Goal: Task Accomplishment & Management: Use online tool/utility

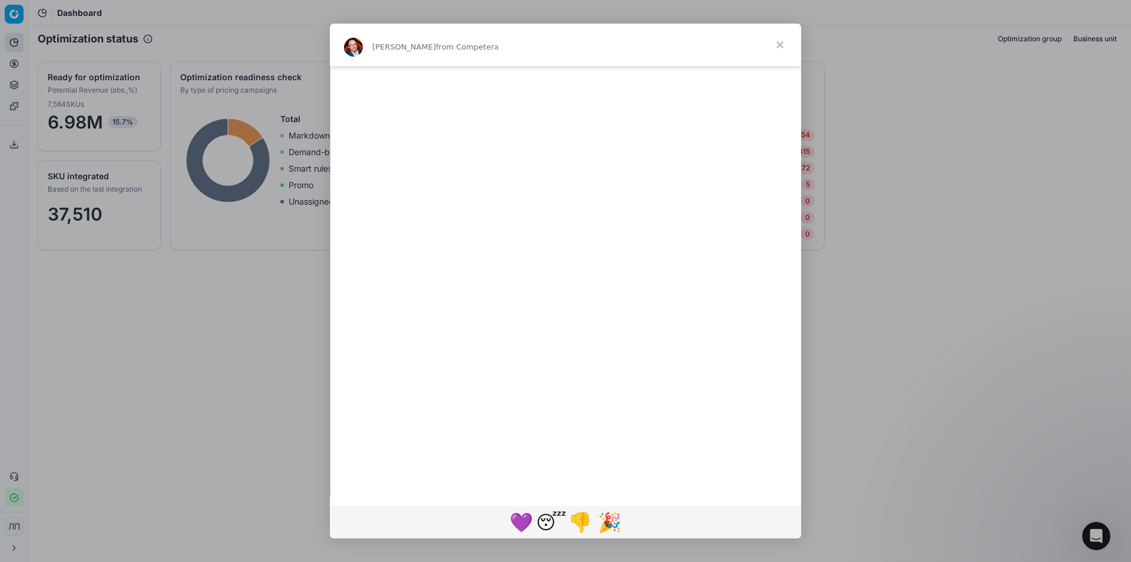
scroll to position [1103, 0]
click at [782, 43] on span "Close" at bounding box center [780, 45] width 42 height 42
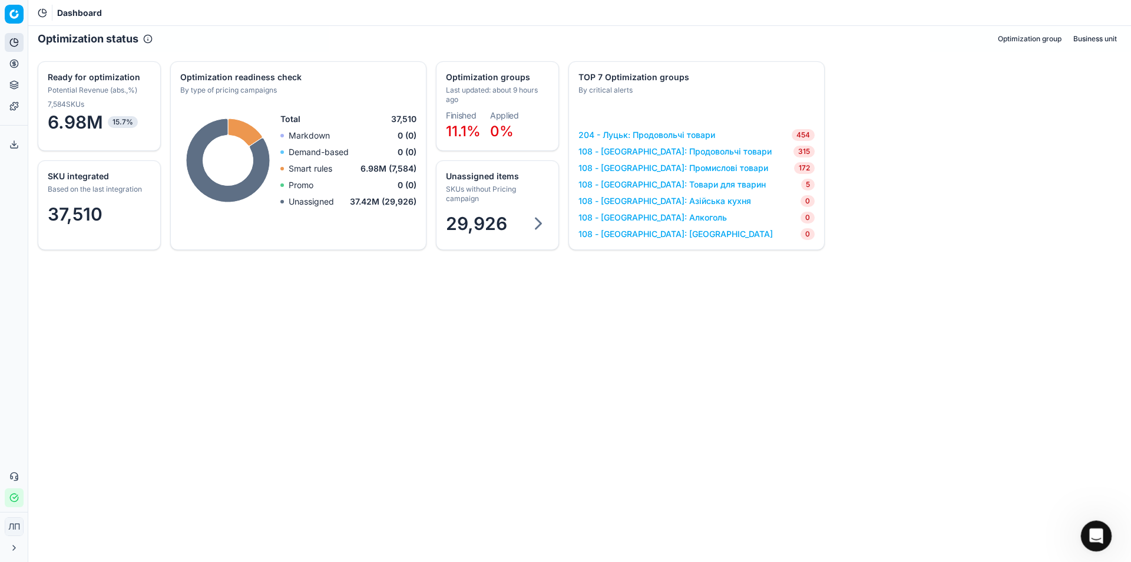
click at [1095, 535] on icon "Open Intercom Messenger" at bounding box center [1095, 533] width 8 height 9
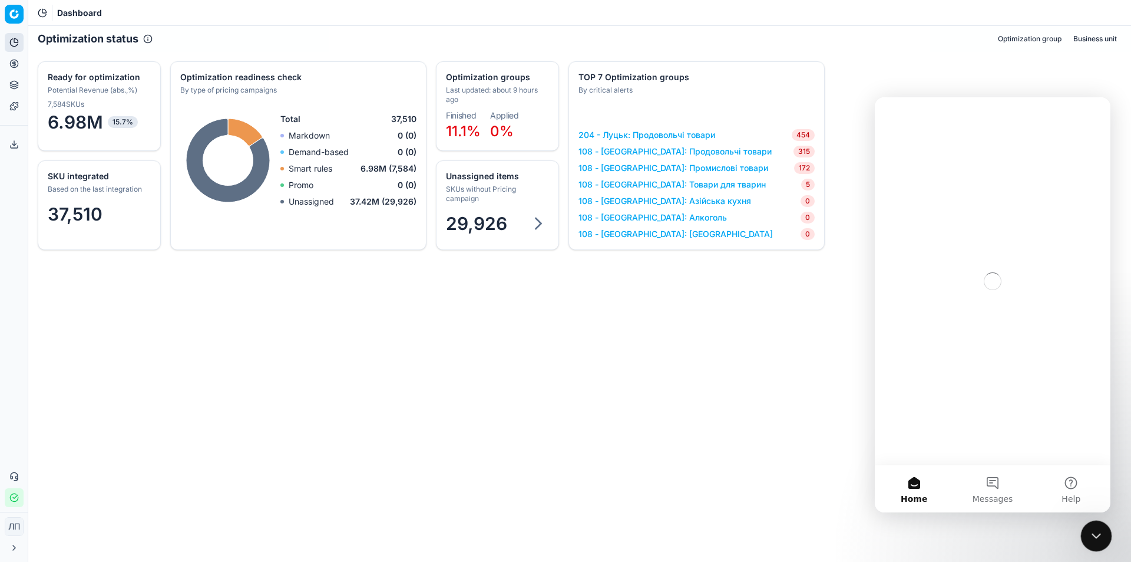
scroll to position [0, 0]
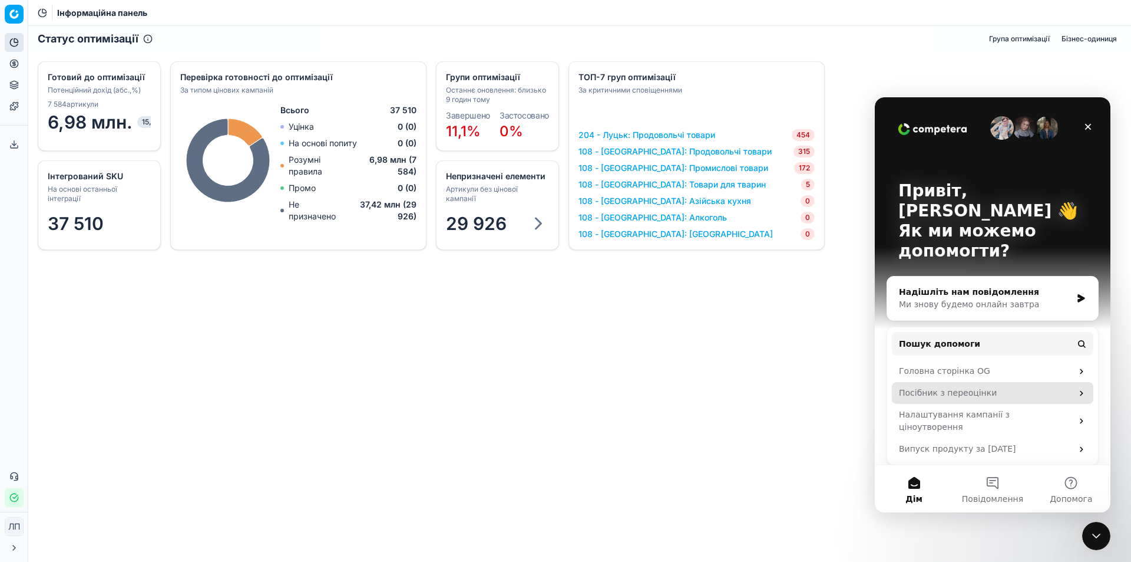
click at [950, 388] on font "Посібник з переоцінки" at bounding box center [948, 392] width 98 height 9
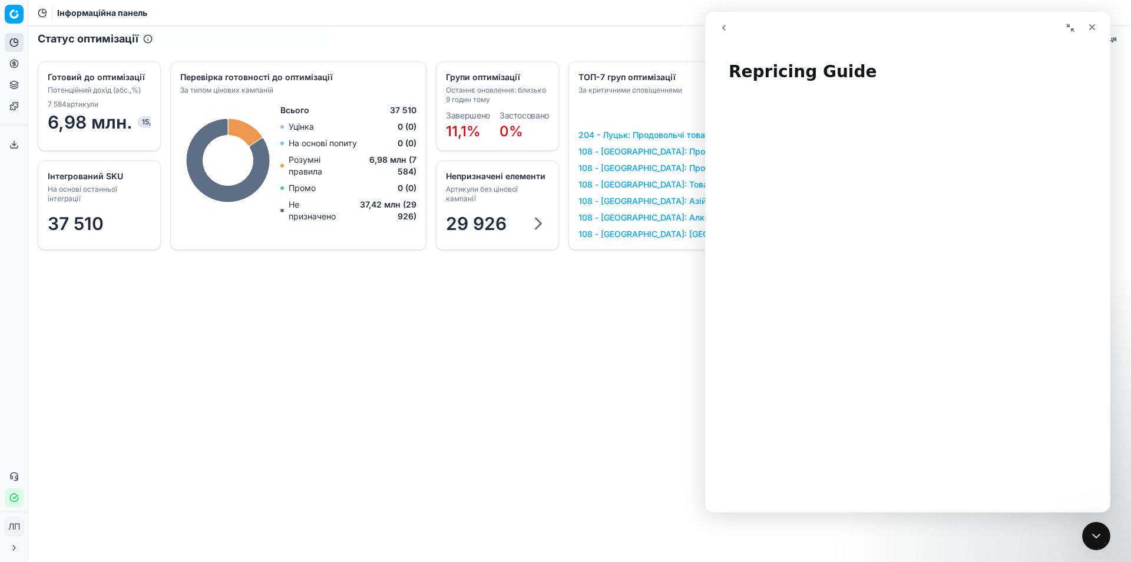
click at [636, 24] on div "Інформаційна панель" at bounding box center [579, 13] width 1103 height 26
click at [1088, 27] on icon "Close" at bounding box center [1092, 26] width 9 height 9
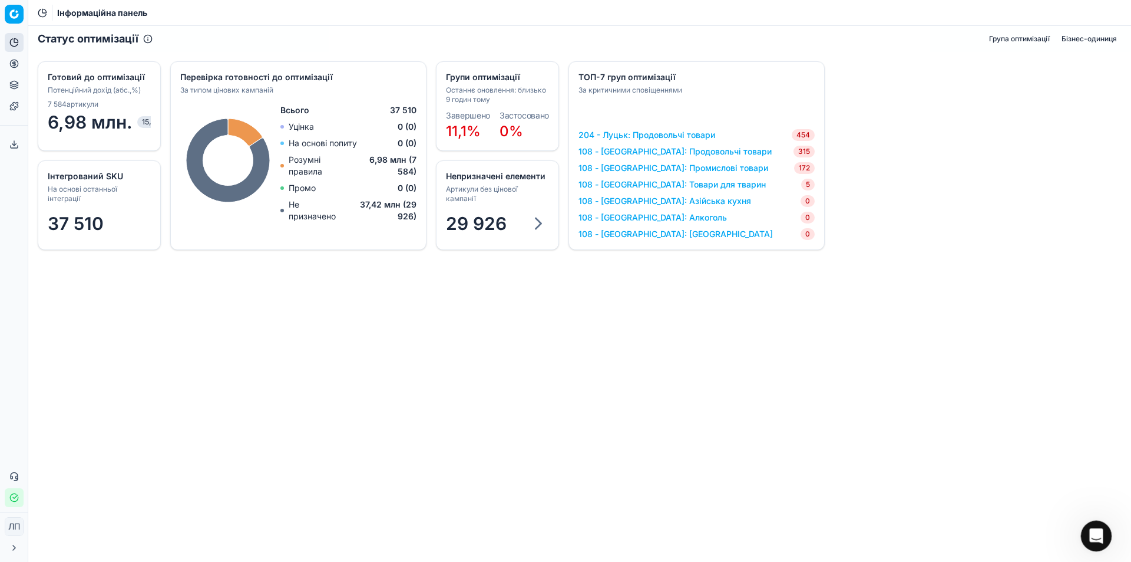
click at [1091, 535] on icon "Open Intercom Messenger" at bounding box center [1094, 533] width 19 height 19
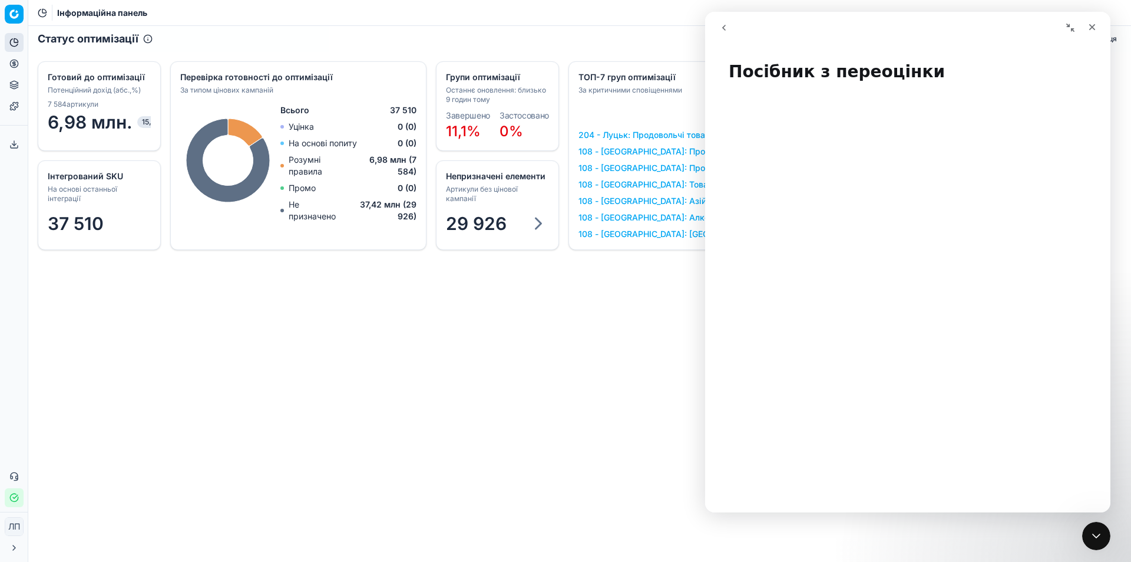
click at [976, 43] on nav "Домофонний месенджер" at bounding box center [907, 28] width 405 height 32
click at [1090, 25] on icon "Закрити" at bounding box center [1092, 27] width 6 height 6
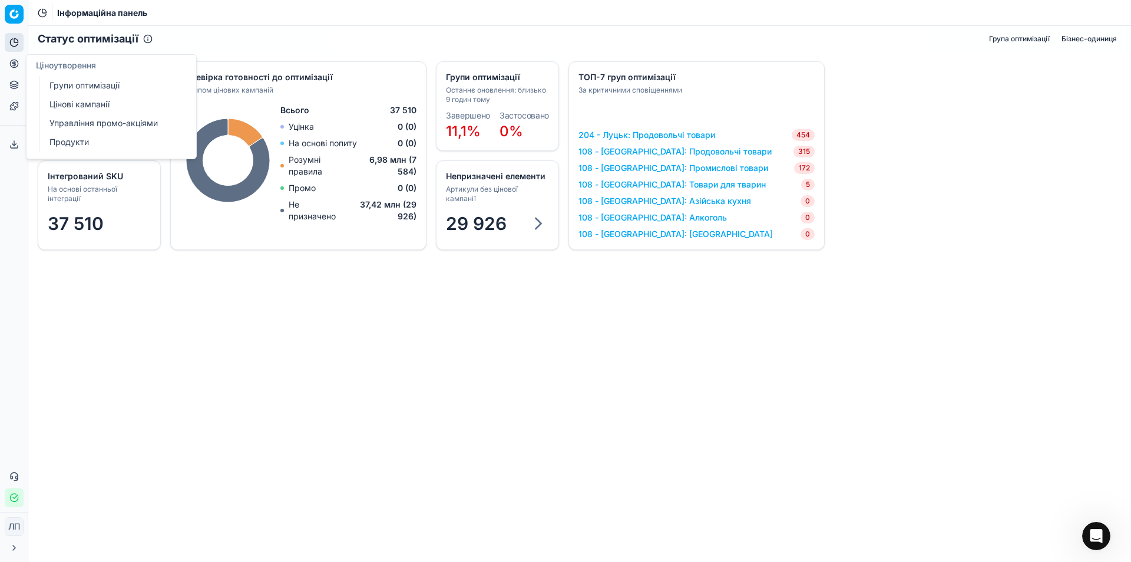
click at [95, 101] on font "Цінові кампанії" at bounding box center [79, 104] width 60 height 10
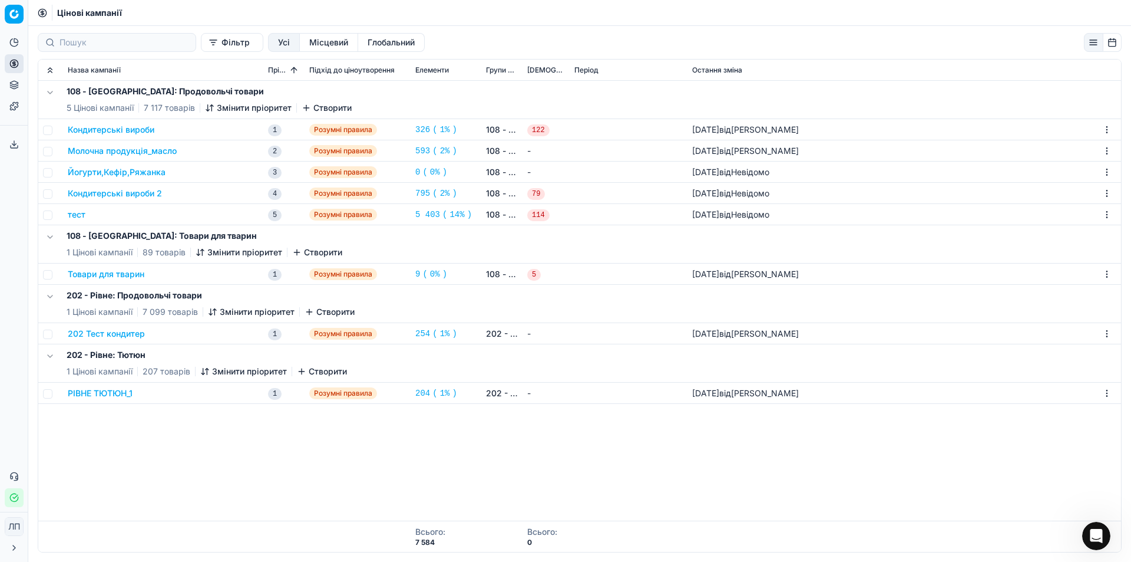
click at [92, 213] on div "тест" at bounding box center [163, 215] width 191 height 12
click at [80, 215] on font "тест" at bounding box center [77, 214] width 18 height 10
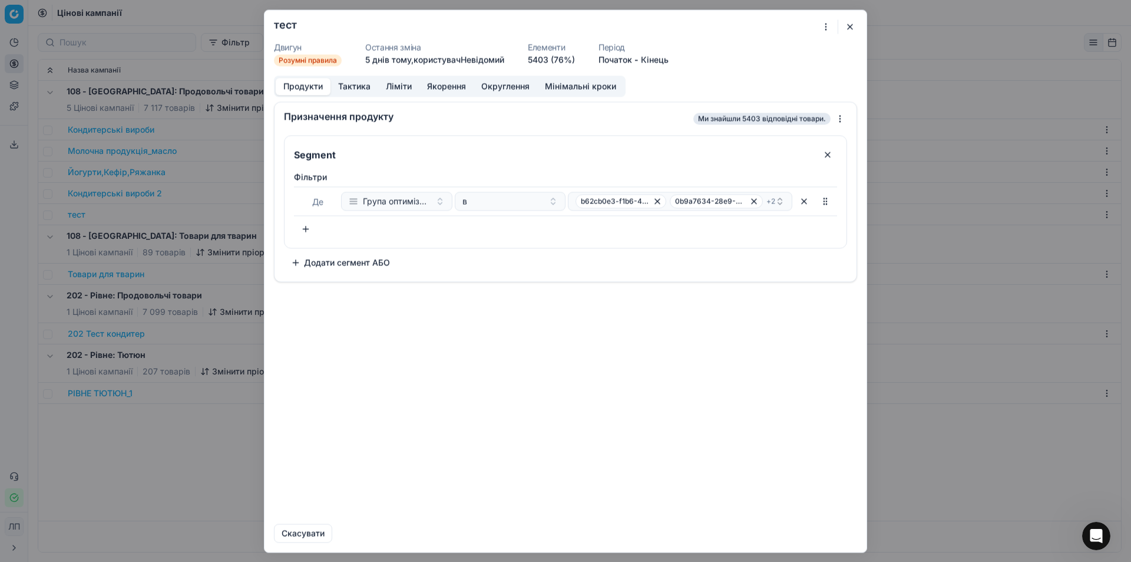
click at [332, 262] on font "Додати сегмент АБО" at bounding box center [347, 262] width 86 height 10
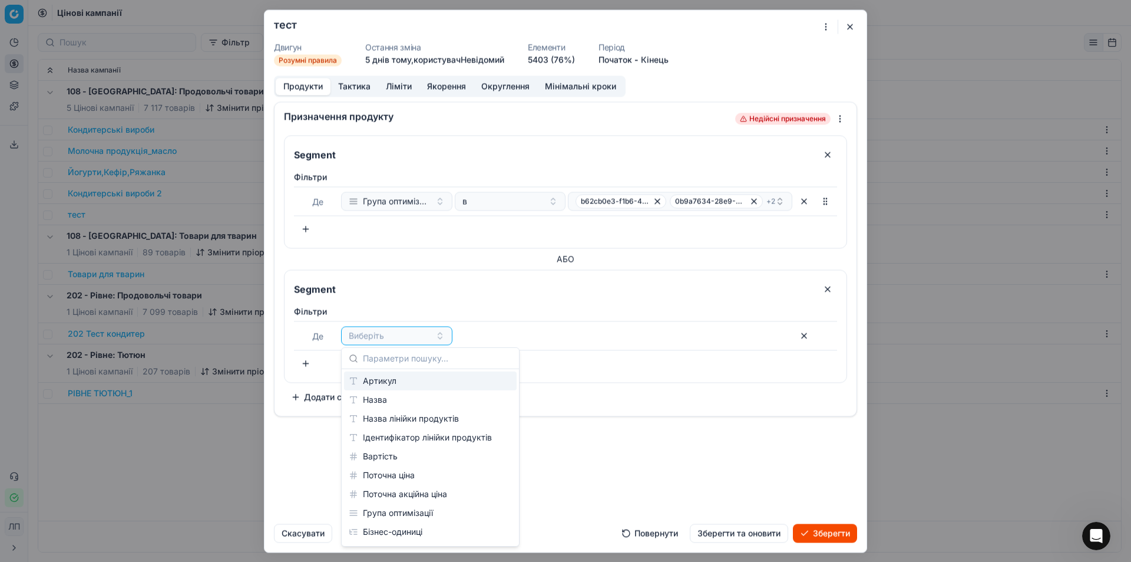
click at [385, 382] on font "Артикул" at bounding box center [380, 380] width 34 height 10
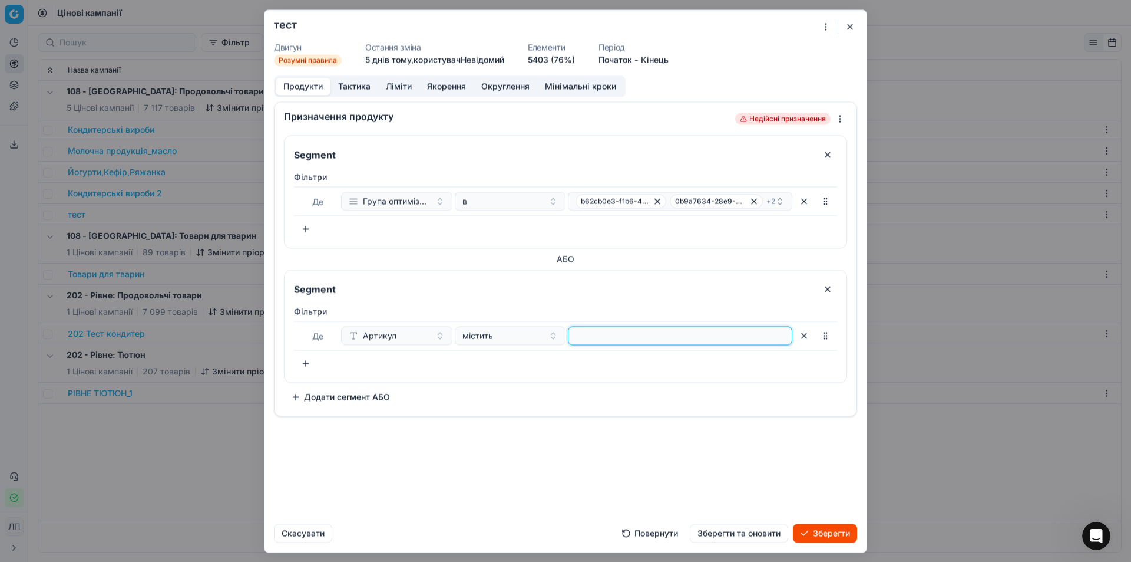
click at [595, 337] on input at bounding box center [680, 335] width 214 height 18
click at [385, 340] on font "Артикул" at bounding box center [380, 335] width 34 height 10
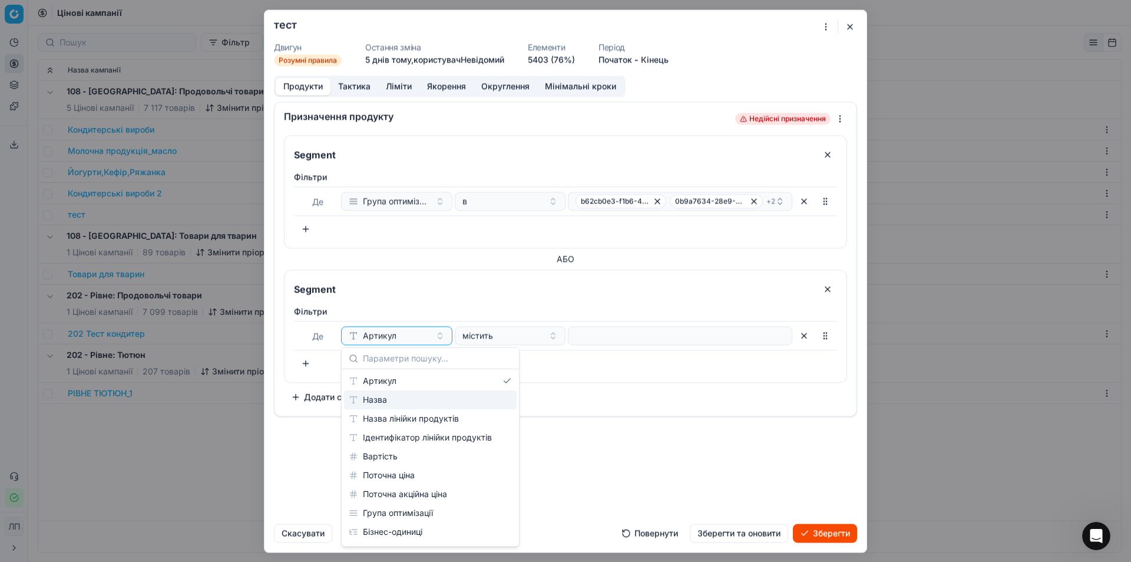
click at [374, 402] on font "Назва" at bounding box center [375, 399] width 24 height 10
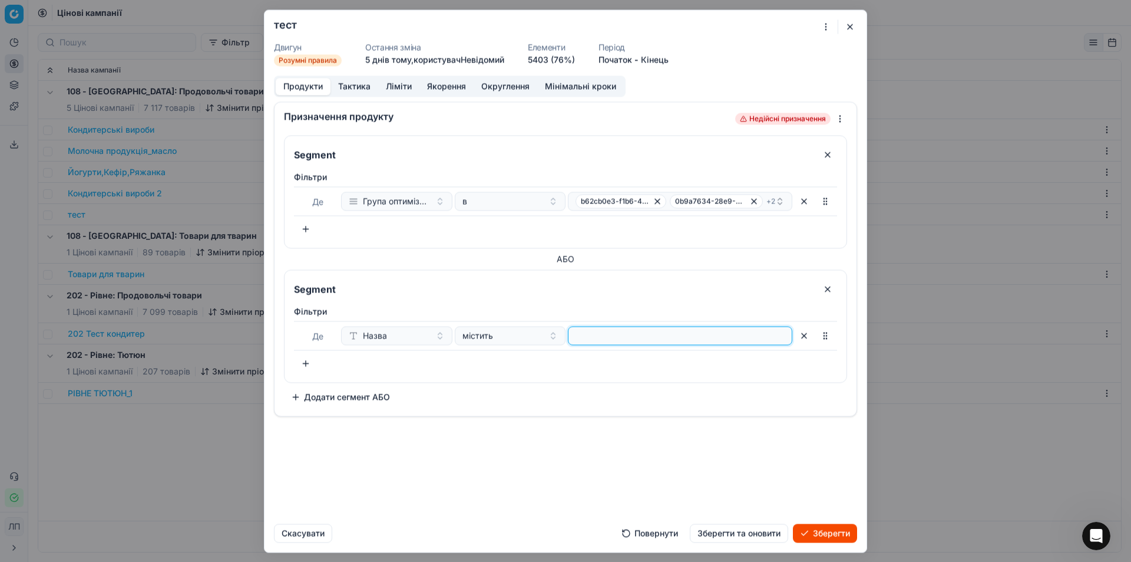
click at [579, 337] on input at bounding box center [680, 335] width 214 height 18
type input "олія"
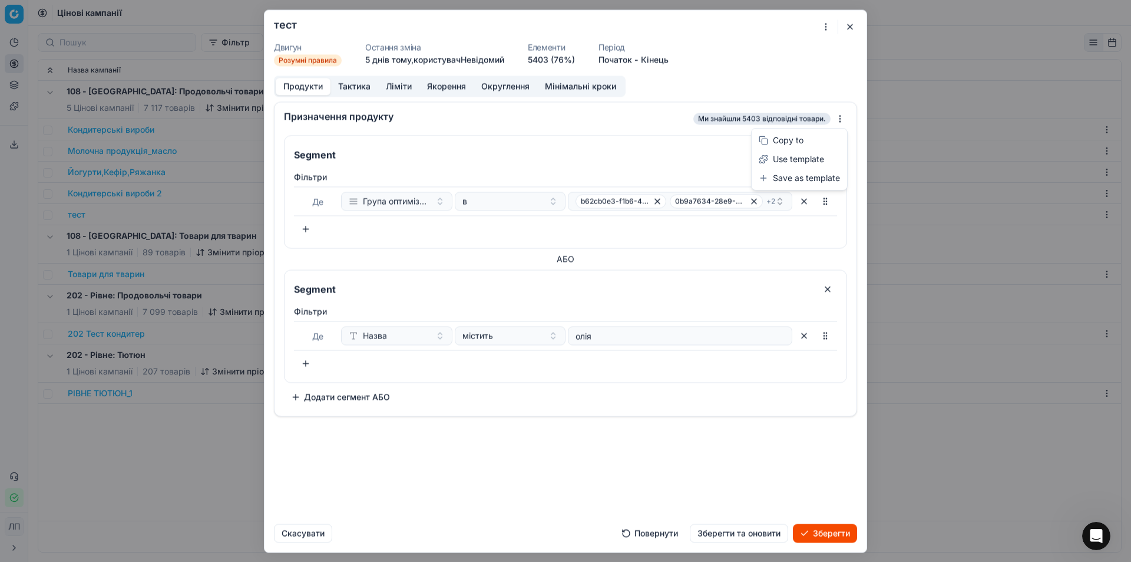
click at [838, 117] on div "Ми зберігаємо налаштування ПК. Зачекайте, це має тривати кілька хвилин. тест Дв…" at bounding box center [565, 281] width 1131 height 562
click at [361, 83] on div "Ми зберігаємо налаштування ПК. Зачекайте, це має тривати кілька хвилин. тест Дв…" at bounding box center [565, 281] width 1131 height 562
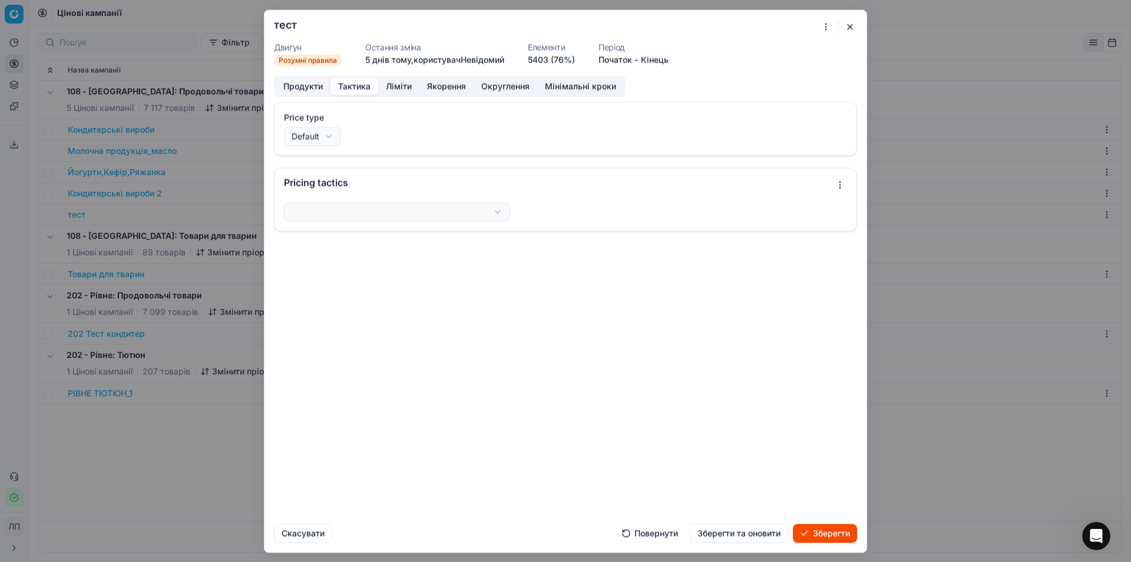
click at [350, 89] on font "Тактика" at bounding box center [354, 86] width 32 height 10
click at [372, 136] on div "Ми зберігаємо налаштування ПК. Зачекайте, це має тривати кілька хвилин. тест Дв…" at bounding box center [565, 281] width 1131 height 562
click at [374, 133] on div "Ми зберігаємо налаштування ПК. Зачекайте, це має тривати кілька хвилин. тест Дв…" at bounding box center [565, 281] width 1131 height 562
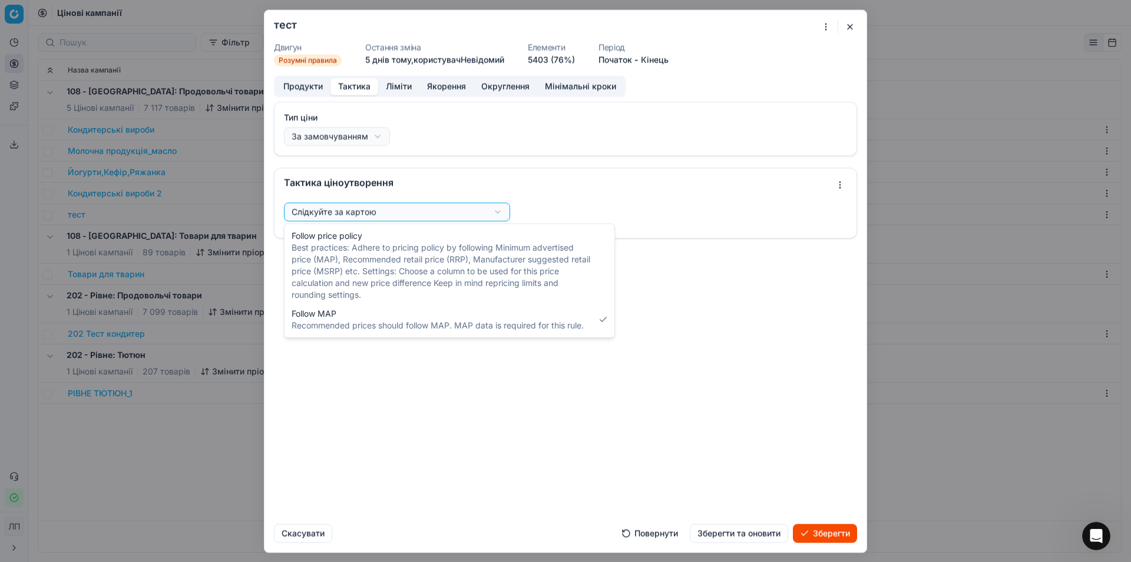
click at [496, 210] on div "Ми зберігаємо налаштування ПК. Зачекайте, це має тривати кілька хвилин. тест Дв…" at bounding box center [565, 281] width 1131 height 562
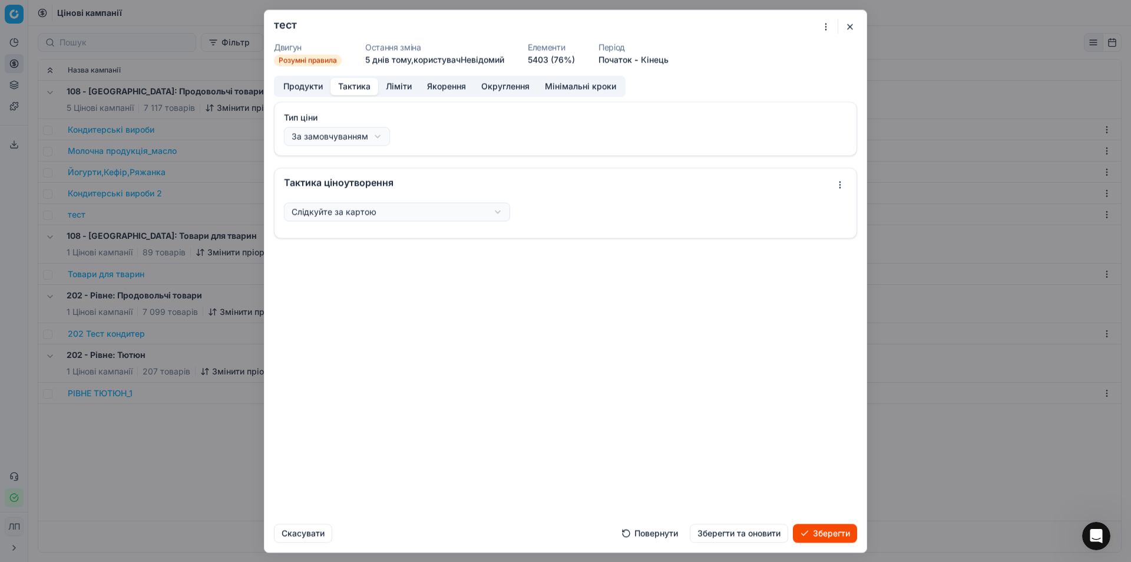
click at [441, 124] on div "Ми зберігаємо налаштування ПК. Зачекайте, це має тривати кілька хвилин. тест Дв…" at bounding box center [565, 281] width 1131 height 562
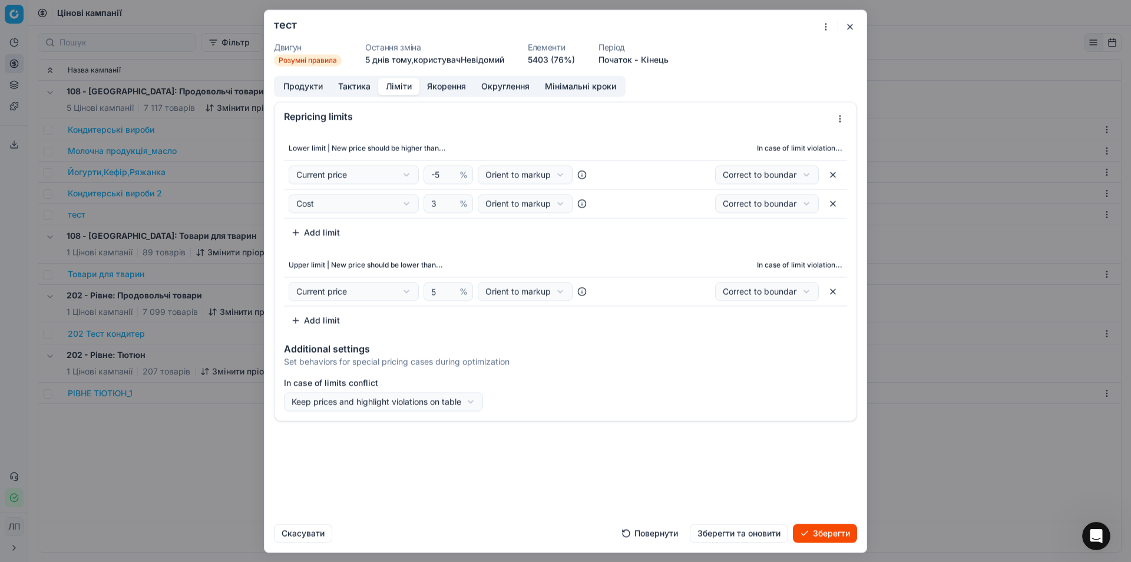
click at [401, 85] on font "Ліміти" at bounding box center [399, 86] width 26 height 10
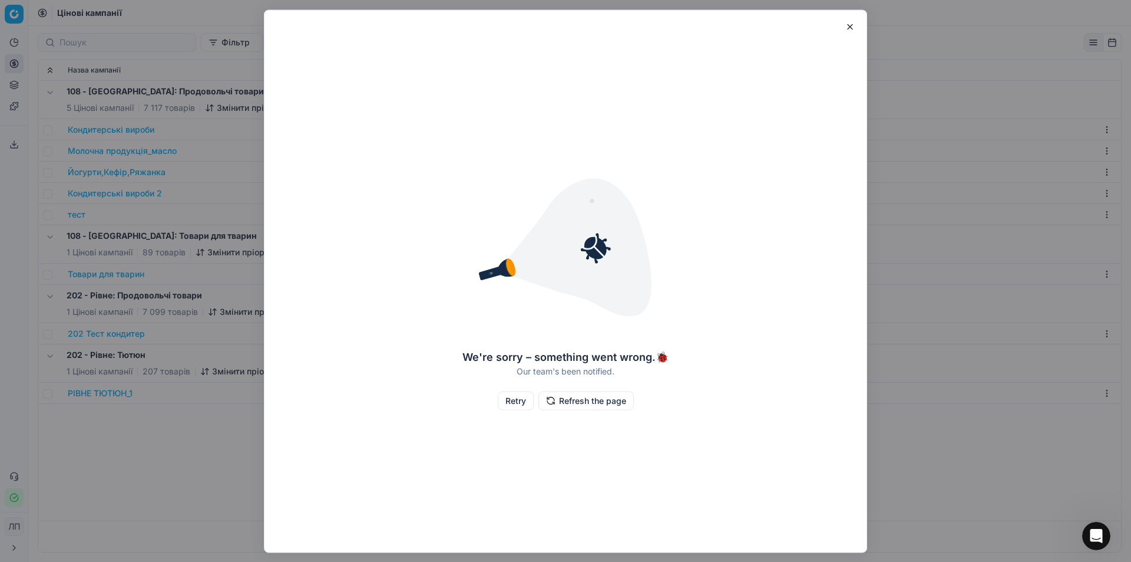
click at [848, 29] on button "button" at bounding box center [850, 26] width 14 height 14
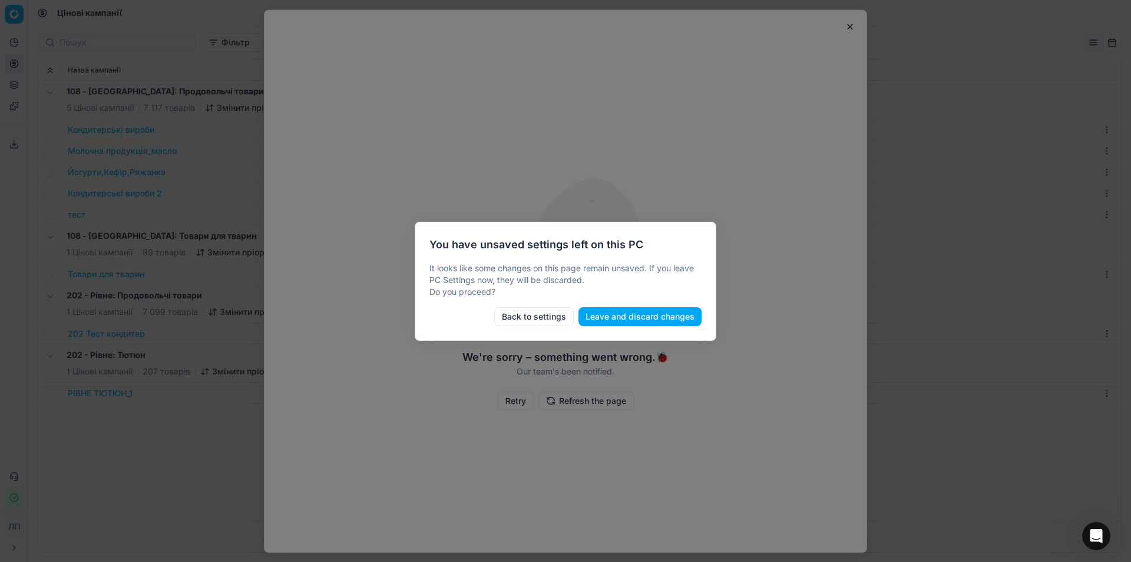
drag, startPoint x: 810, startPoint y: 85, endPoint x: 827, endPoint y: 52, distance: 37.2
click at [812, 84] on div at bounding box center [565, 281] width 1131 height 562
click at [547, 316] on button "Back to settings" at bounding box center [534, 316] width 80 height 19
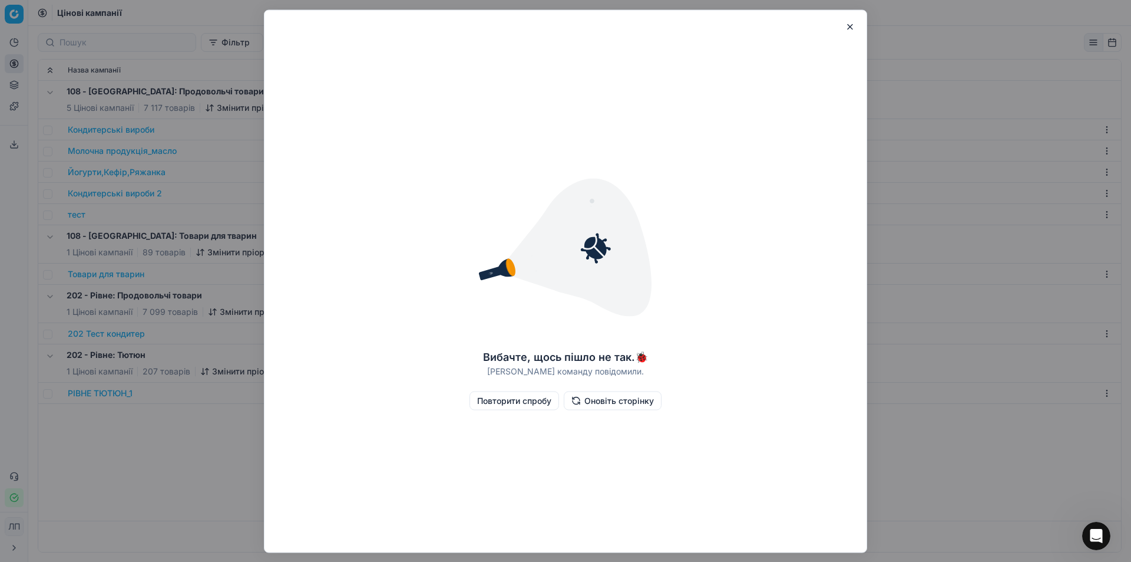
click at [848, 24] on button "button" at bounding box center [850, 26] width 14 height 14
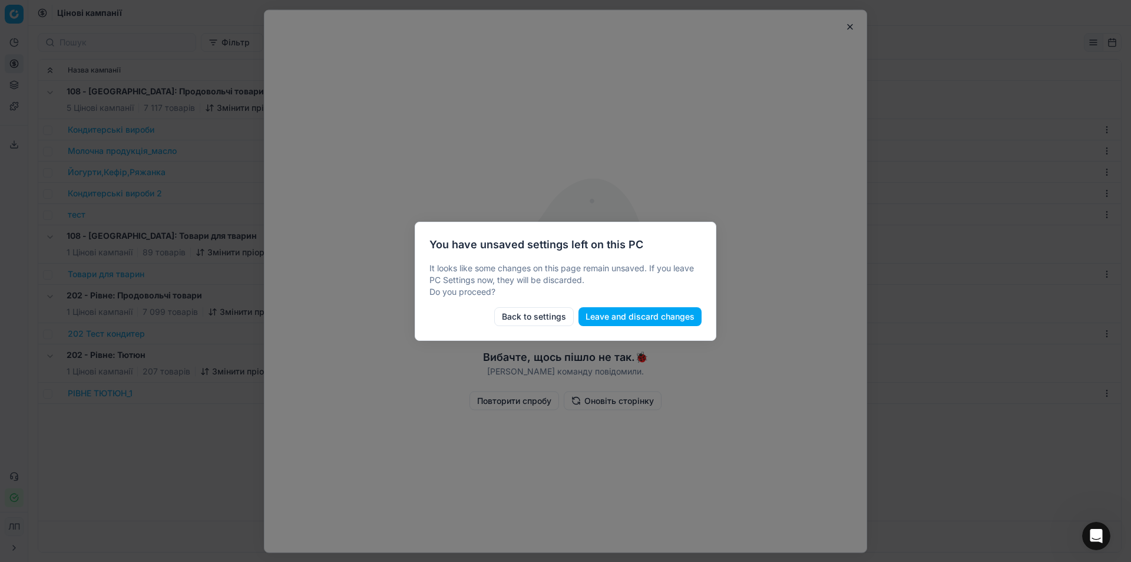
click at [805, 98] on div at bounding box center [565, 281] width 1131 height 562
click at [521, 318] on button "Back to settings" at bounding box center [534, 316] width 80 height 19
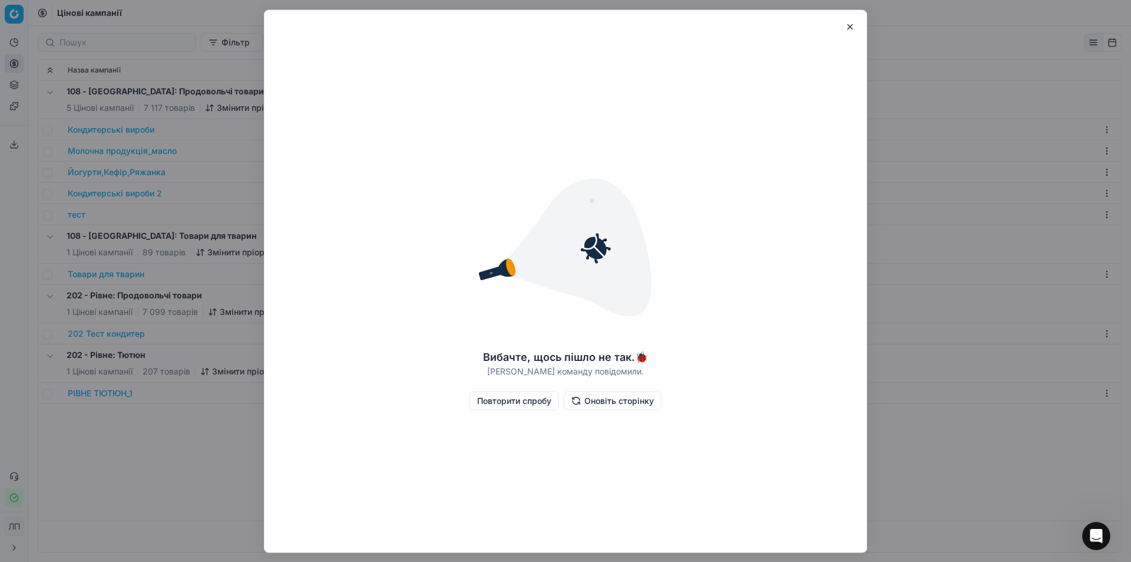
click at [846, 25] on button "button" at bounding box center [850, 26] width 14 height 14
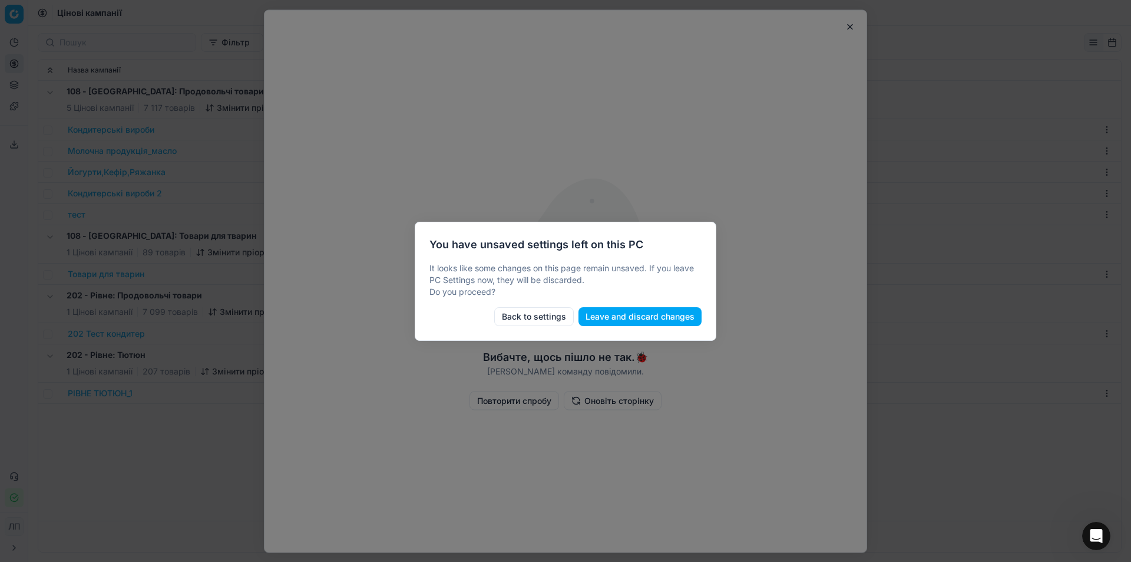
click at [549, 318] on button "Back to settings" at bounding box center [534, 316] width 80 height 19
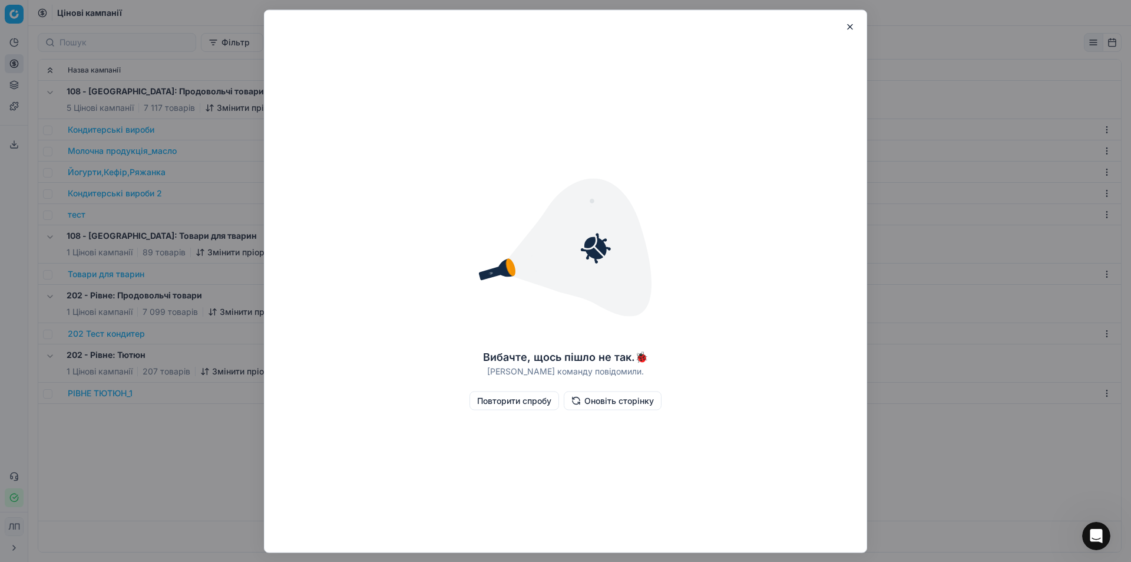
click at [850, 24] on button "button" at bounding box center [850, 26] width 14 height 14
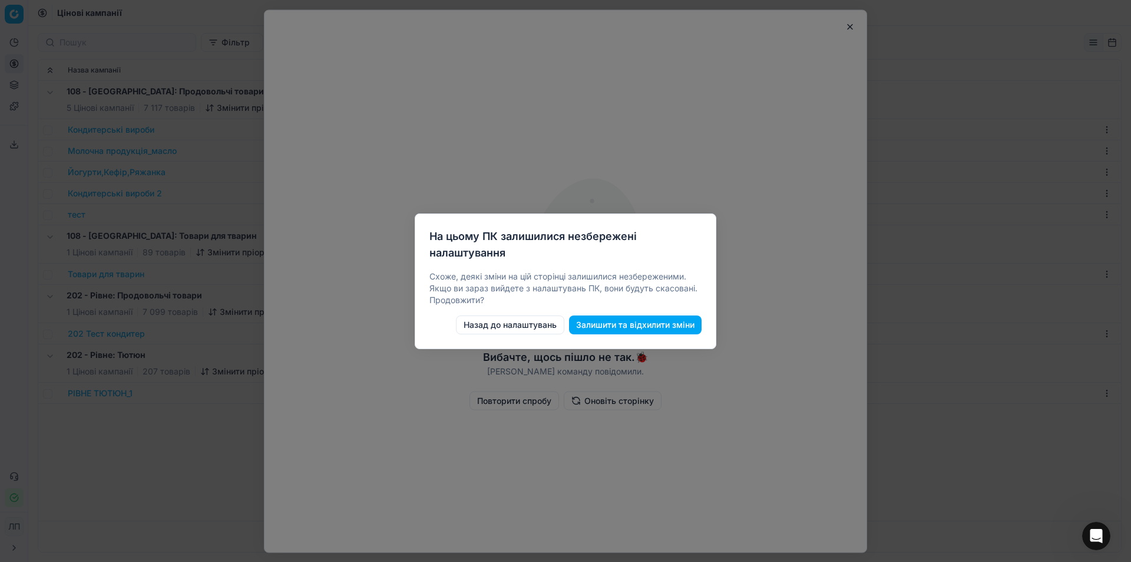
click at [609, 325] on font "Залишити та відхилити зміни" at bounding box center [635, 324] width 118 height 10
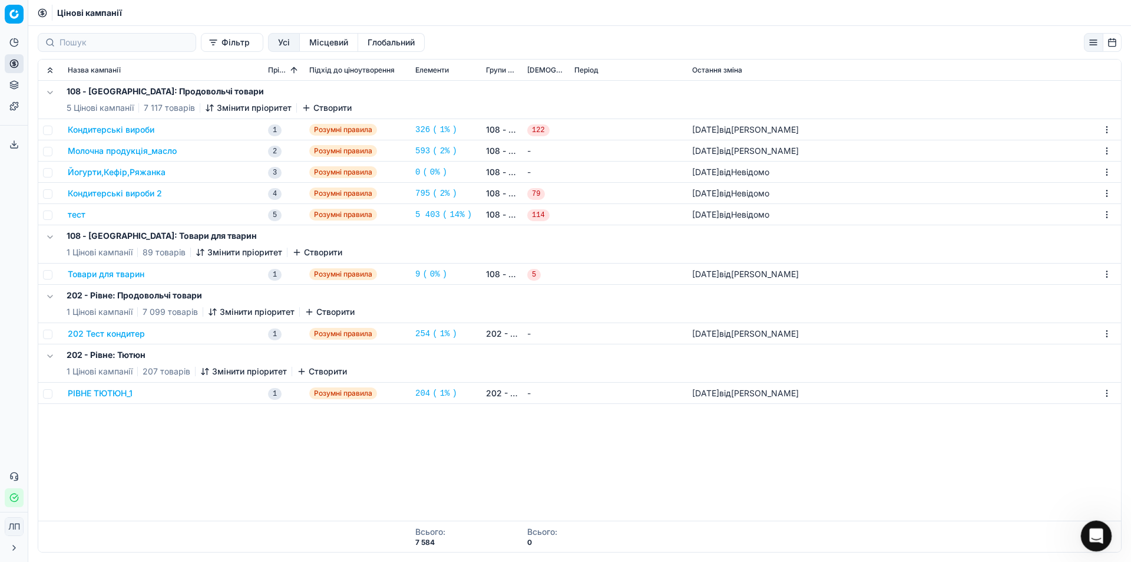
click at [1092, 534] on icon "Open Intercom Messenger" at bounding box center [1094, 533] width 19 height 19
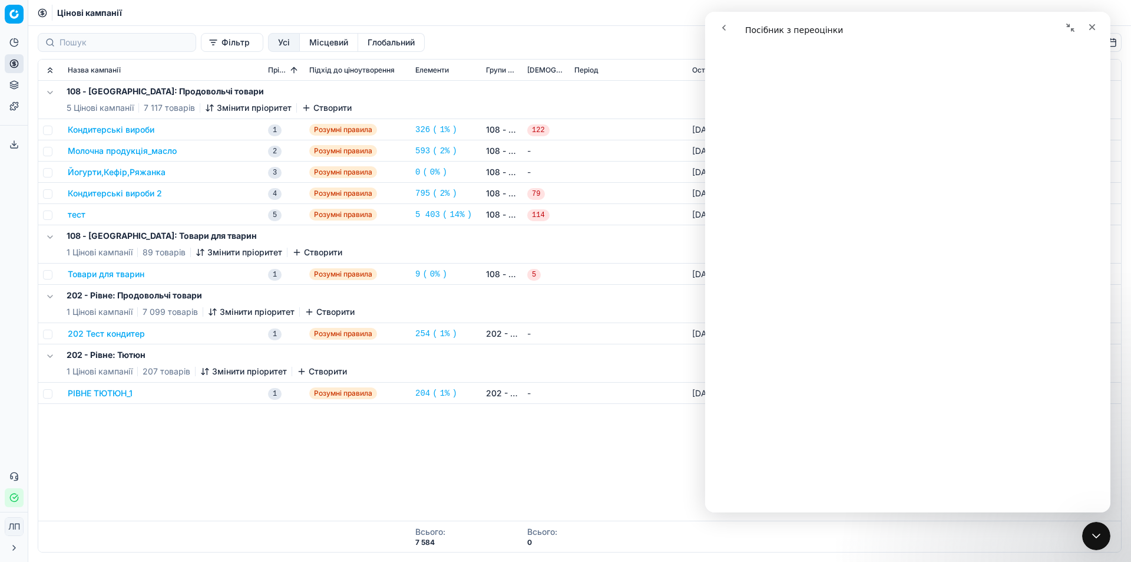
scroll to position [177, 0]
click at [1068, 26] on icon "Згорнути вікно" at bounding box center [1071, 28] width 8 height 8
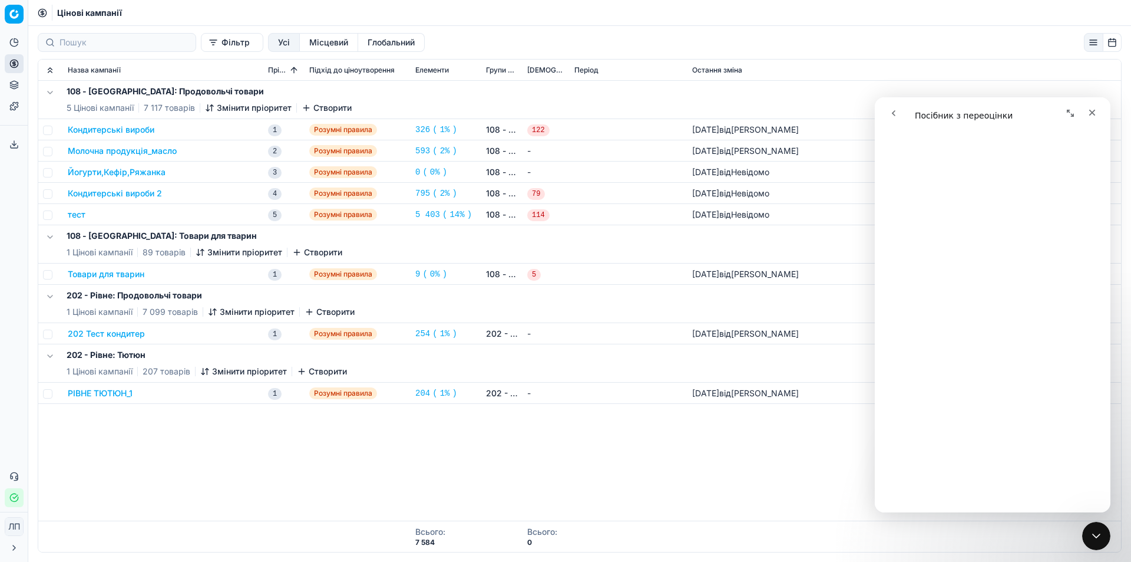
scroll to position [175, 0]
click at [1070, 111] on icon "Expand window" at bounding box center [1070, 112] width 9 height 9
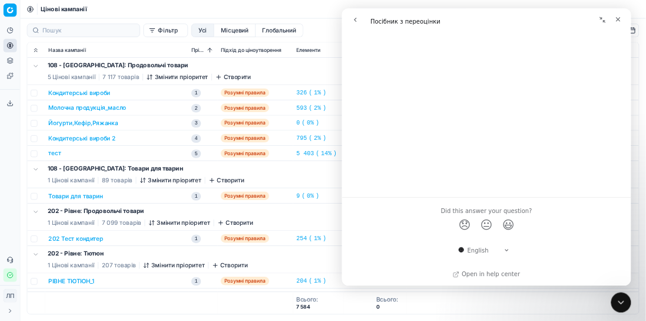
scroll to position [1568, 0]
select select "en"
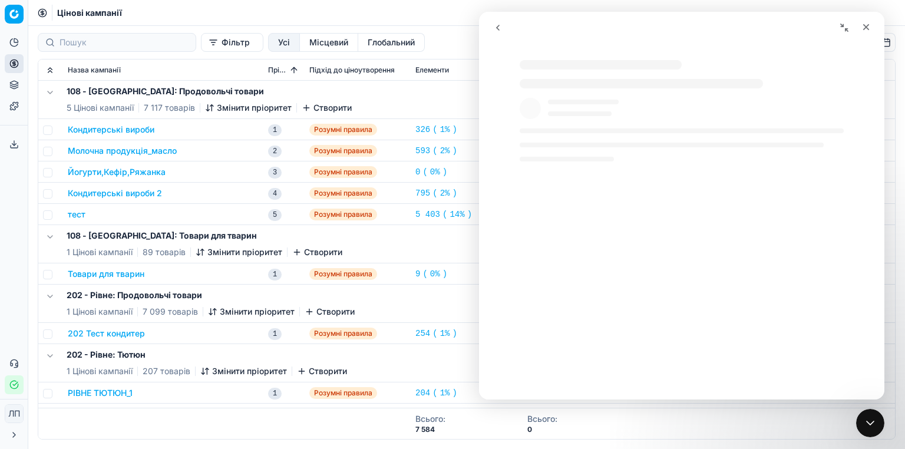
select select "uk"
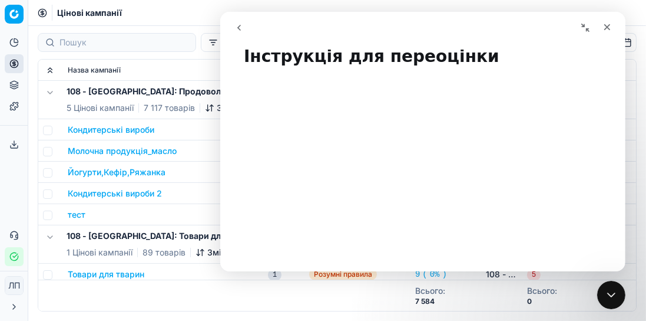
scroll to position [0, 0]
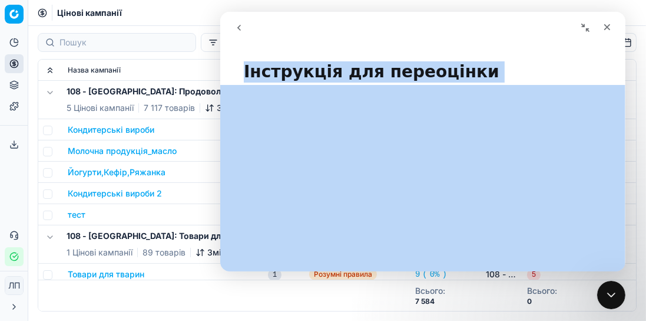
drag, startPoint x: 236, startPoint y: 75, endPoint x: 418, endPoint y: 232, distance: 240.3
click at [418, 232] on div "Інструкція для переоцінки Did this answer your question? 😞 😐 😃 English Українсь…" at bounding box center [422, 160] width 405 height 222
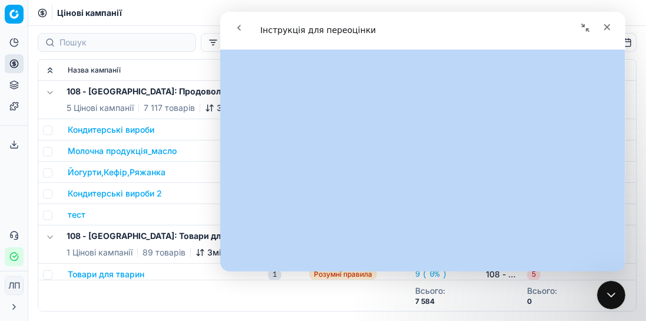
scroll to position [67, 0]
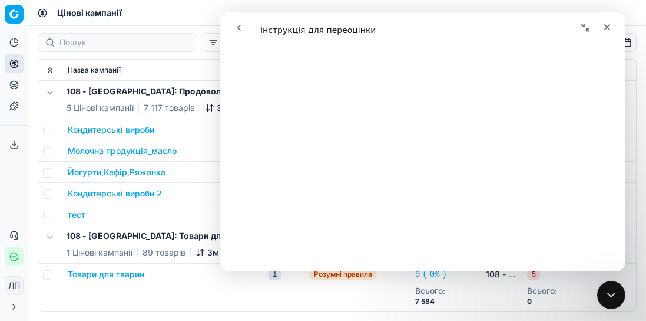
drag, startPoint x: 399, startPoint y: 22, endPoint x: 618, endPoint y: 22, distance: 218.6
click at [388, 12] on html "Інструкція для переоцінки Інструкція для переоцінки Did this answer your questi…" at bounding box center [422, 141] width 405 height 259
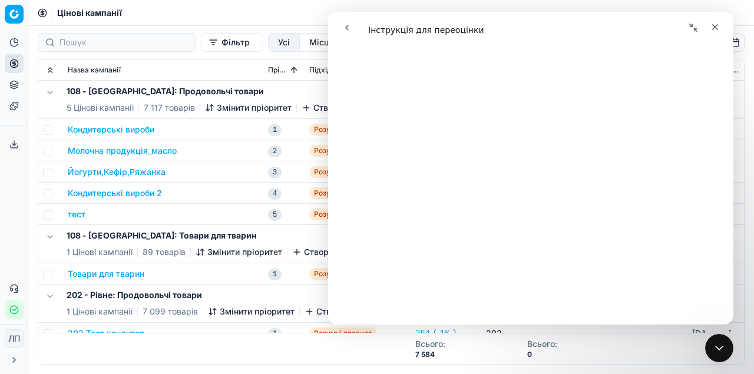
scroll to position [1421, 0]
click at [348, 27] on icon "повернутися" at bounding box center [346, 27] width 9 height 9
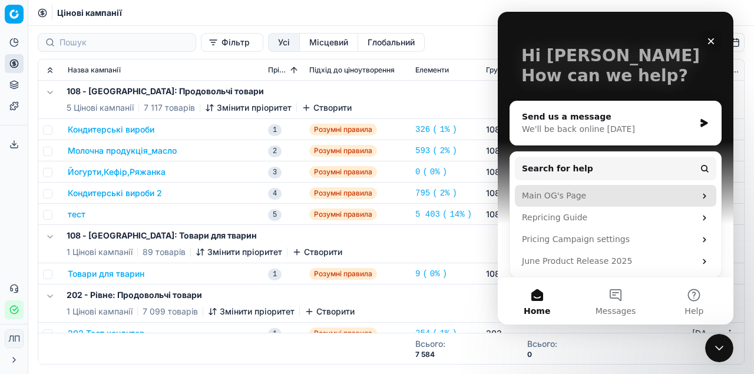
scroll to position [55, 0]
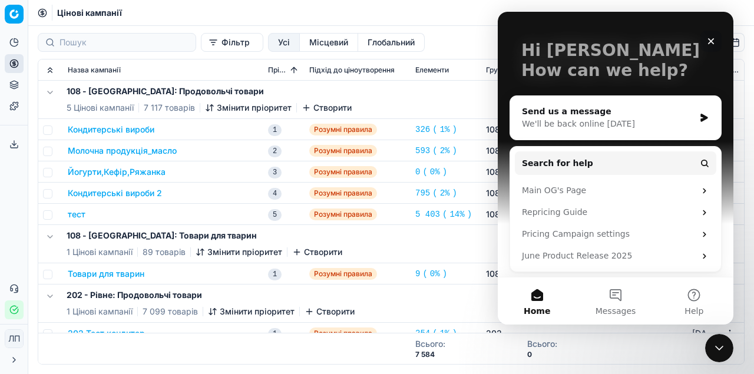
click at [711, 42] on icon "Close" at bounding box center [711, 41] width 6 height 6
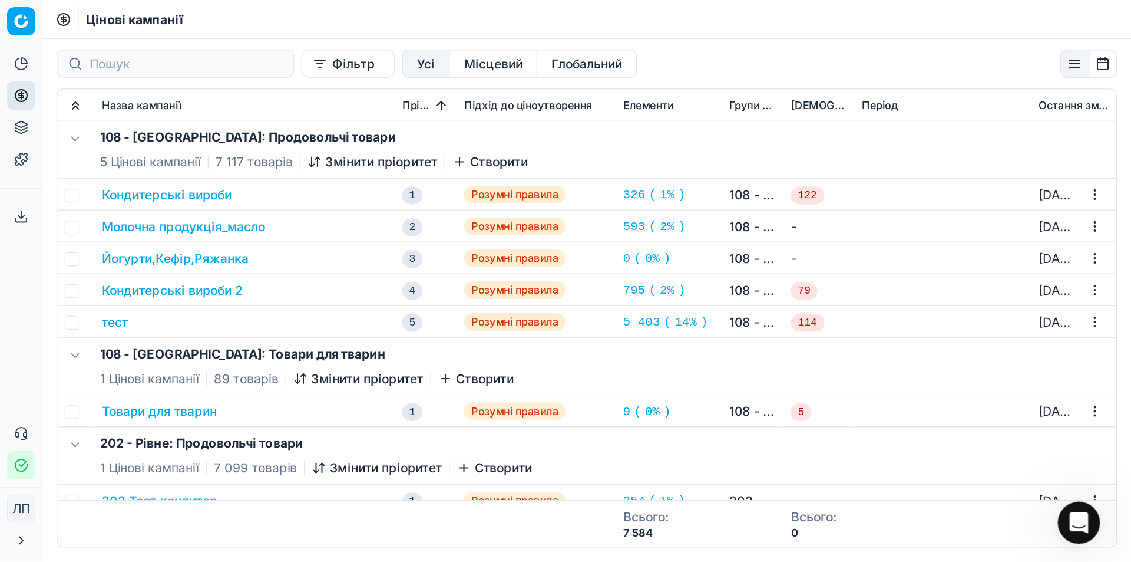
scroll to position [0, 0]
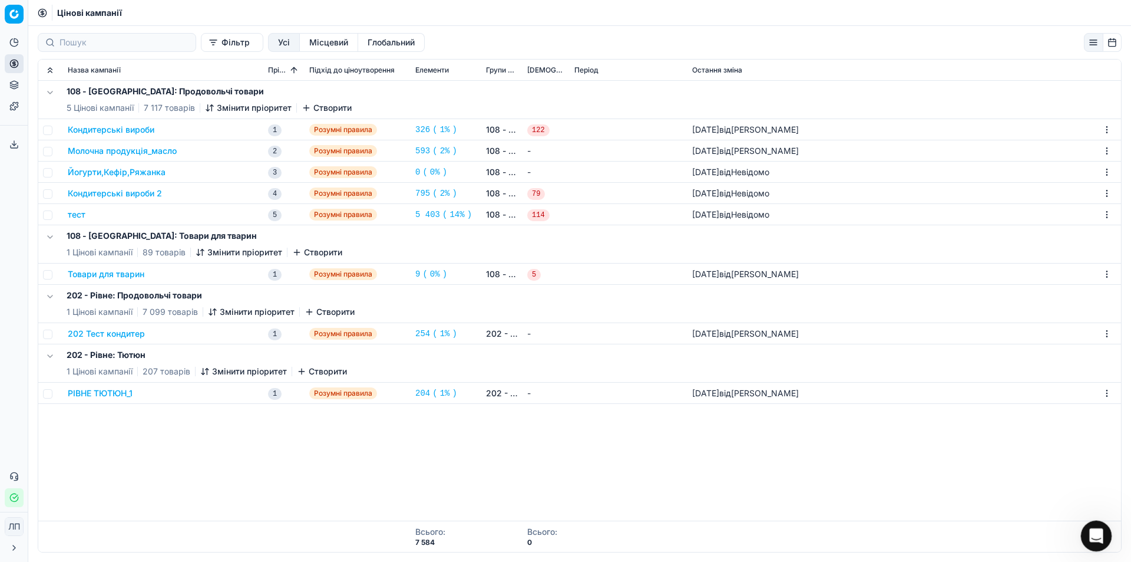
click at [1097, 534] on icon "Open Intercom Messenger" at bounding box center [1094, 533] width 19 height 19
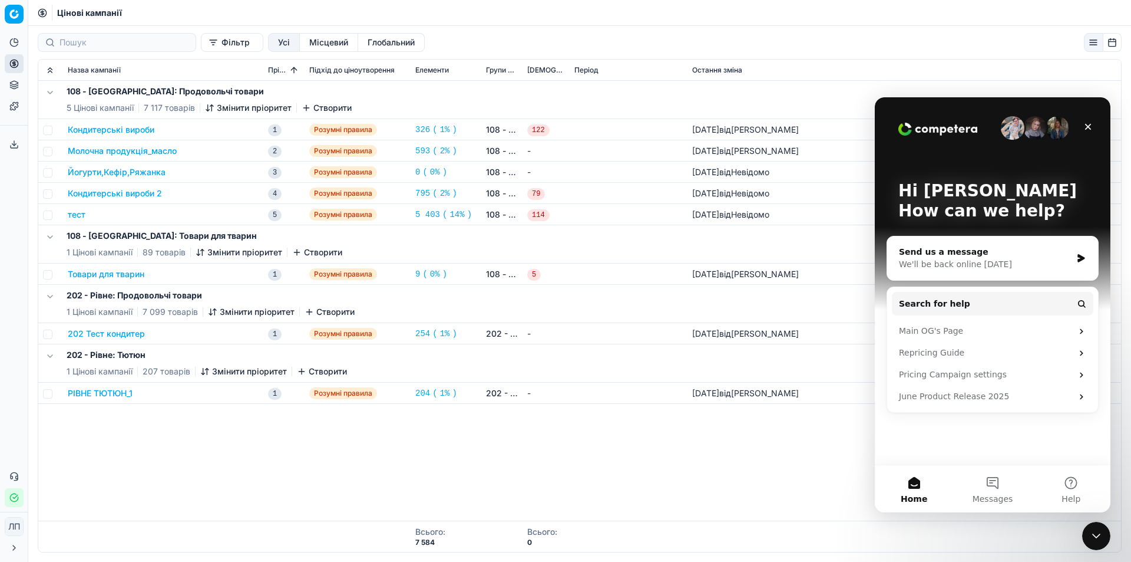
click at [785, 445] on div "108 - [GEOGRAPHIC_DATA]: Продовольчі товари 5 Цінові кампанії 7 117 товарів Змі…" at bounding box center [579, 301] width 1083 height 440
click at [1088, 127] on icon "Close" at bounding box center [1088, 127] width 6 height 6
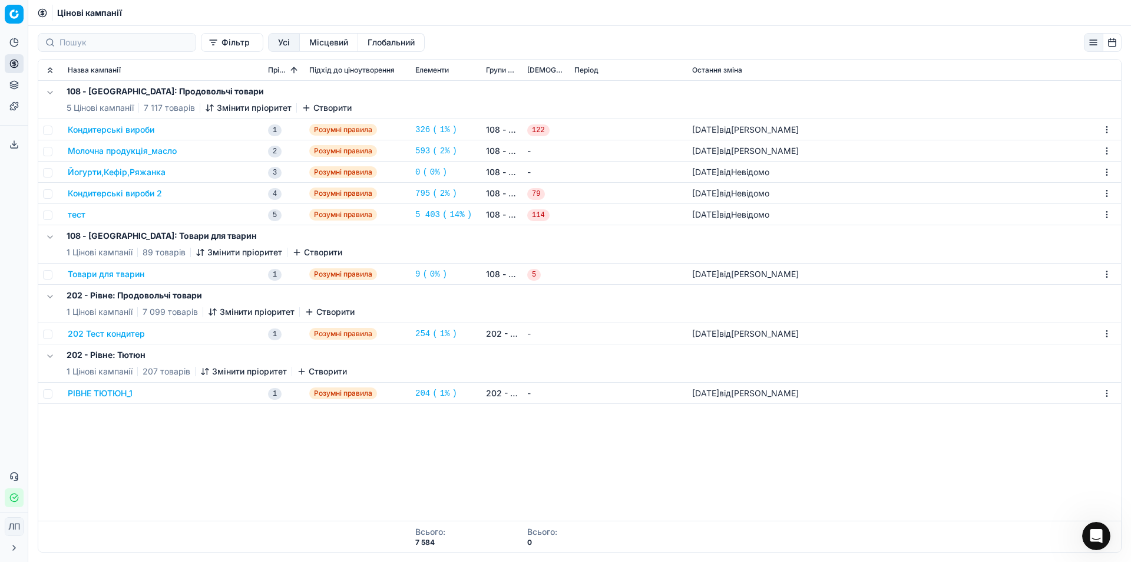
click at [115, 133] on font "Кондитерські вироби" at bounding box center [111, 129] width 87 height 10
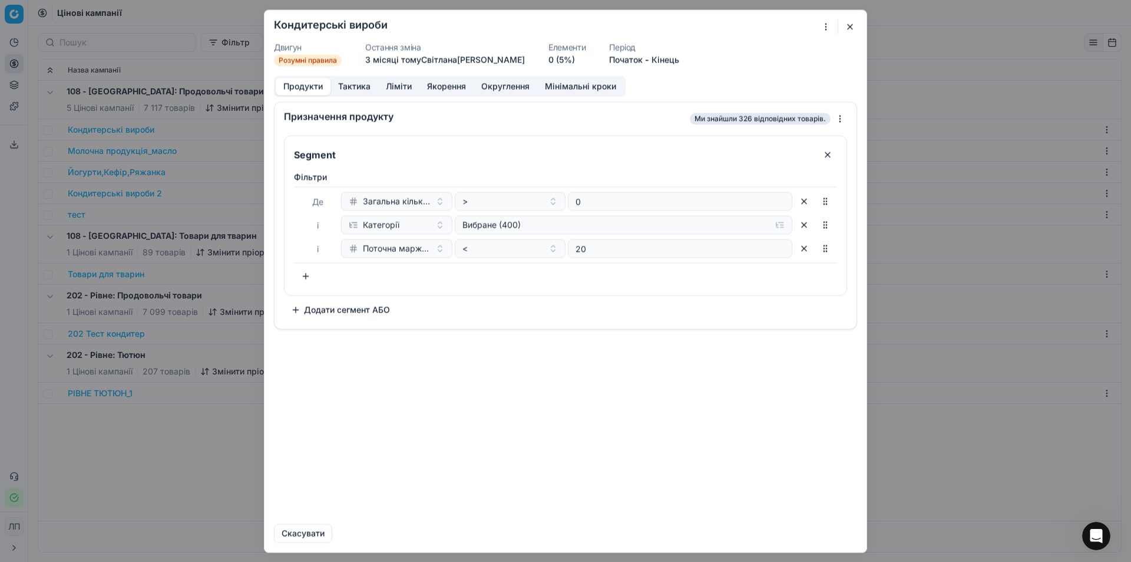
click at [357, 86] on font "Тактика" at bounding box center [354, 86] width 32 height 10
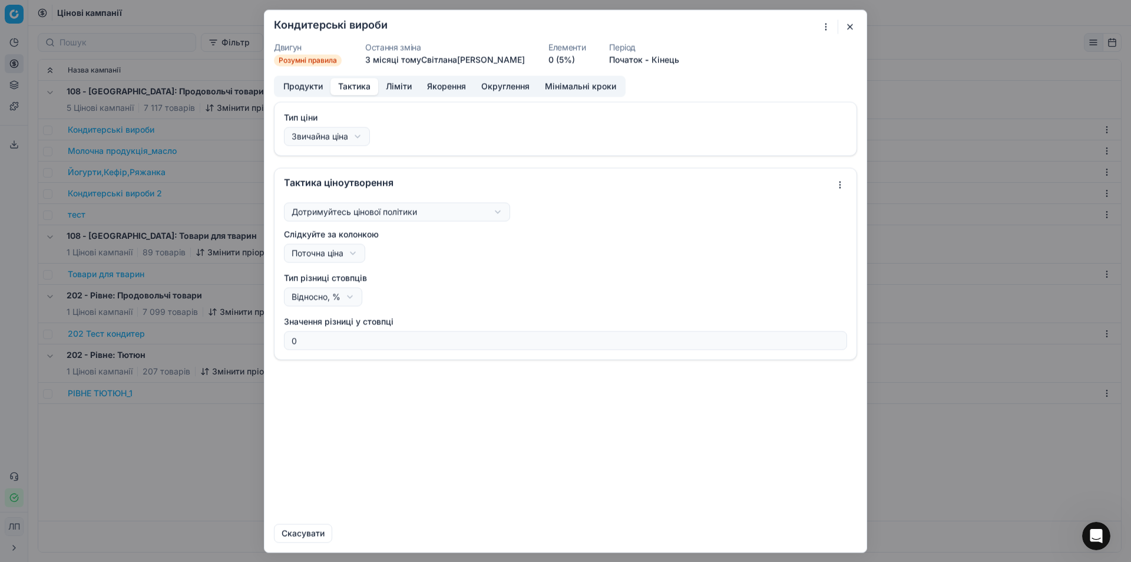
click at [399, 86] on font "Ліміти" at bounding box center [399, 86] width 26 height 10
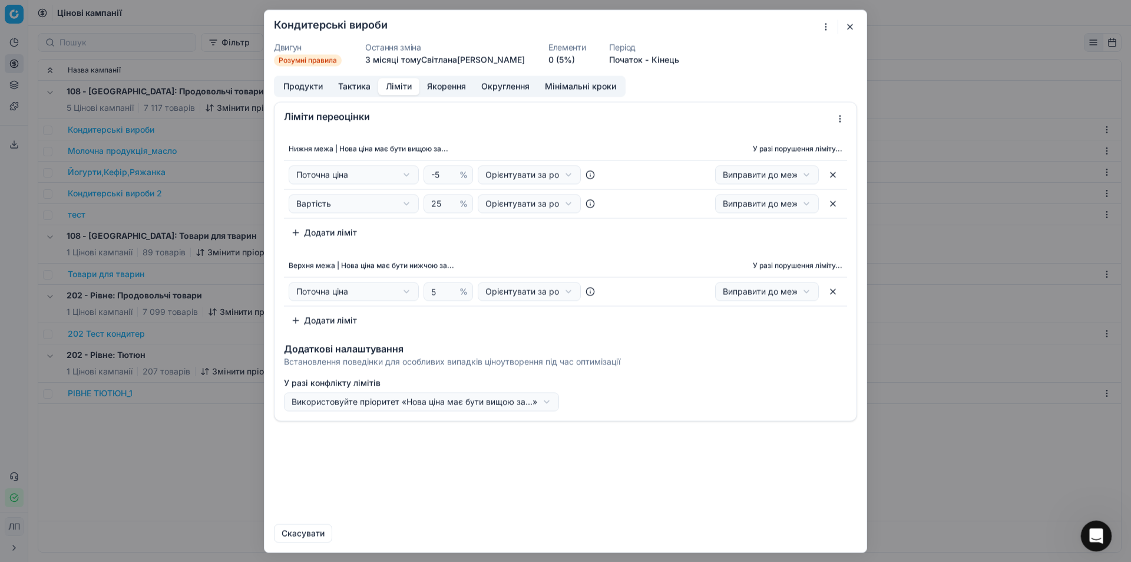
click at [1092, 535] on icon "Open Intercom Messenger" at bounding box center [1094, 533] width 19 height 19
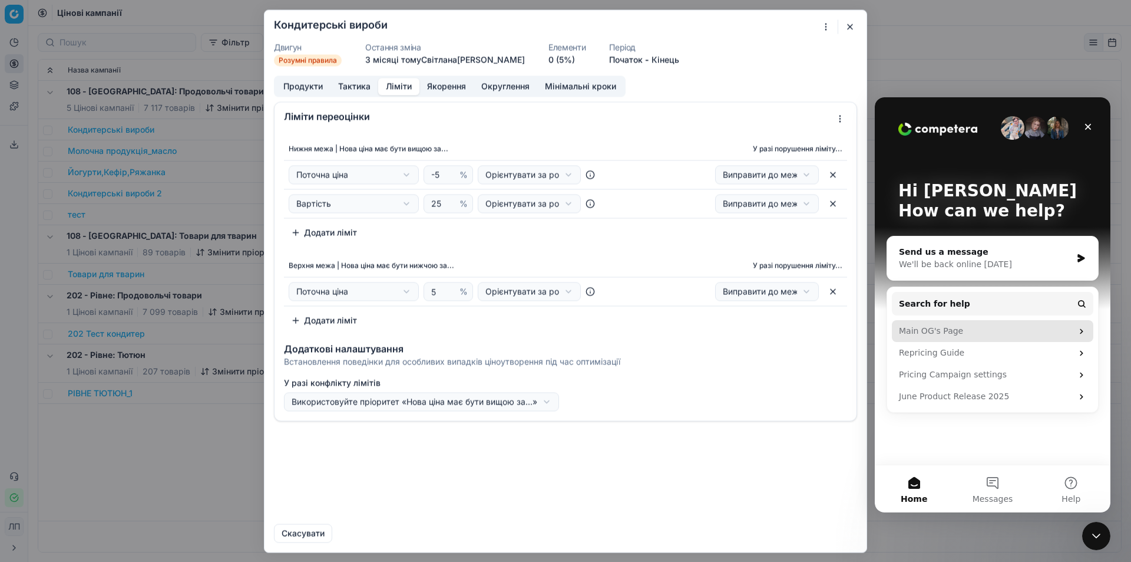
click at [945, 334] on div "Main OG's Page" at bounding box center [985, 331] width 173 height 12
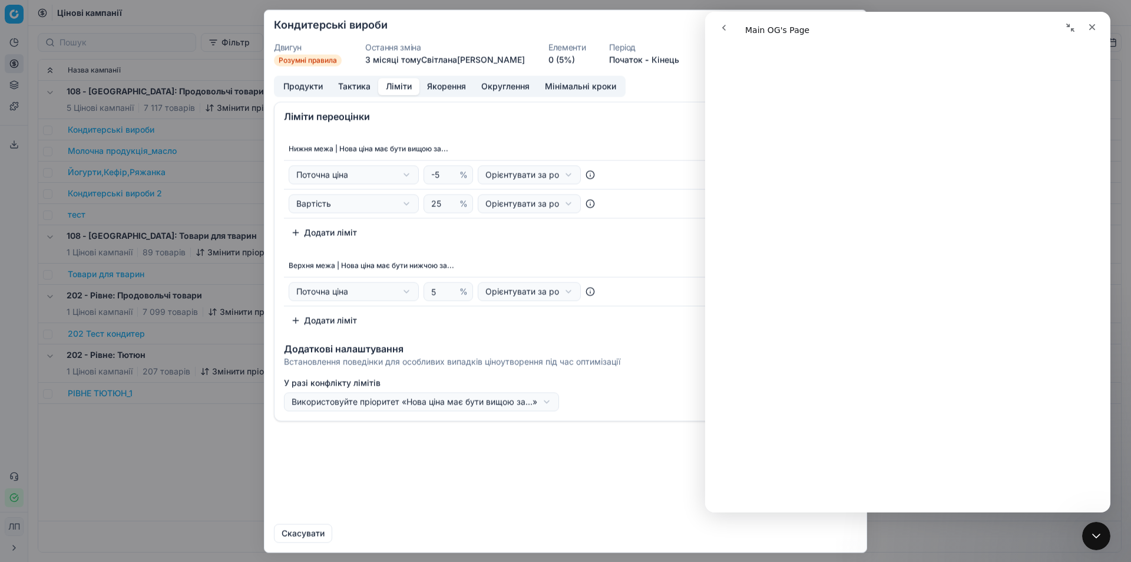
scroll to position [4678, 0]
click at [893, 457] on select "English Українська" at bounding box center [909, 460] width 80 height 21
click at [869, 450] on select "English Українська" at bounding box center [909, 460] width 80 height 21
select select "en"
select select "uk"
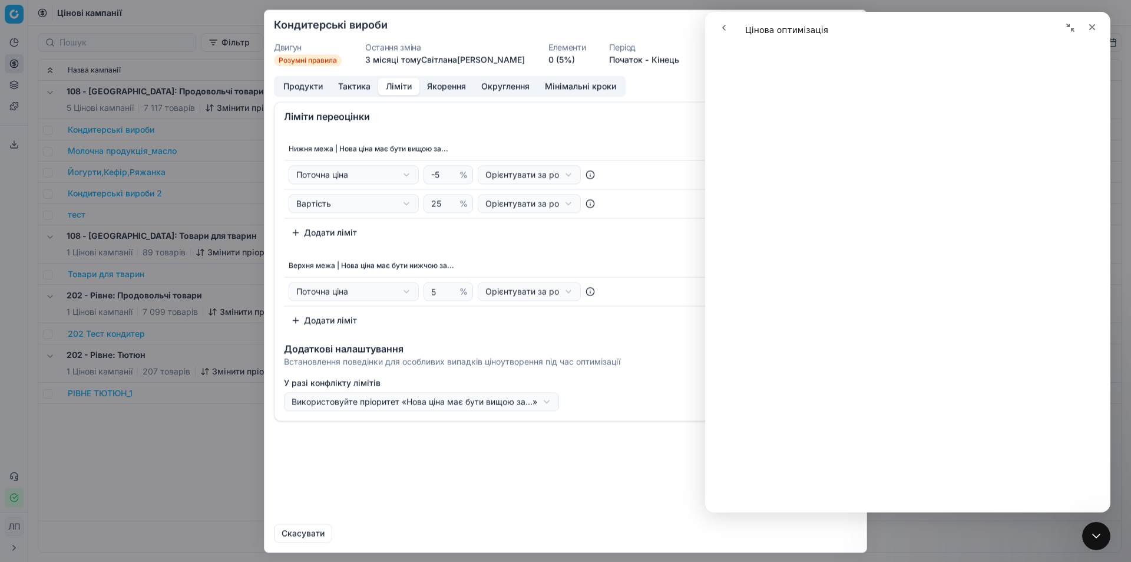
scroll to position [1178, 0]
click at [670, 27] on div "Кондитерські вироби" at bounding box center [558, 26] width 569 height 14
click at [1089, 27] on icon "Close" at bounding box center [1092, 26] width 9 height 9
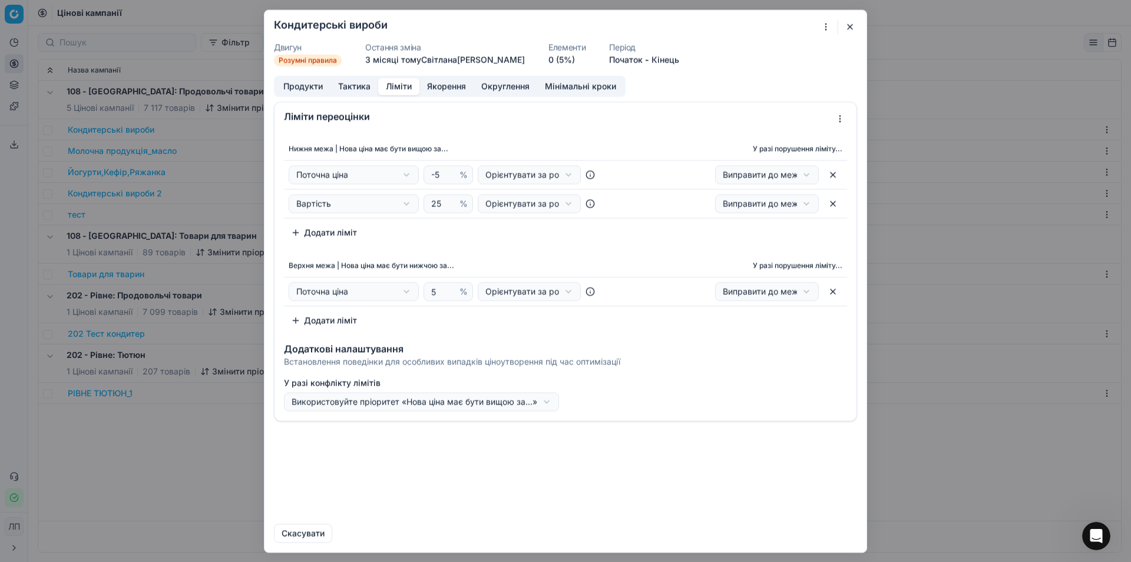
click at [852, 29] on button "button" at bounding box center [850, 26] width 14 height 14
